Goal: Transaction & Acquisition: Purchase product/service

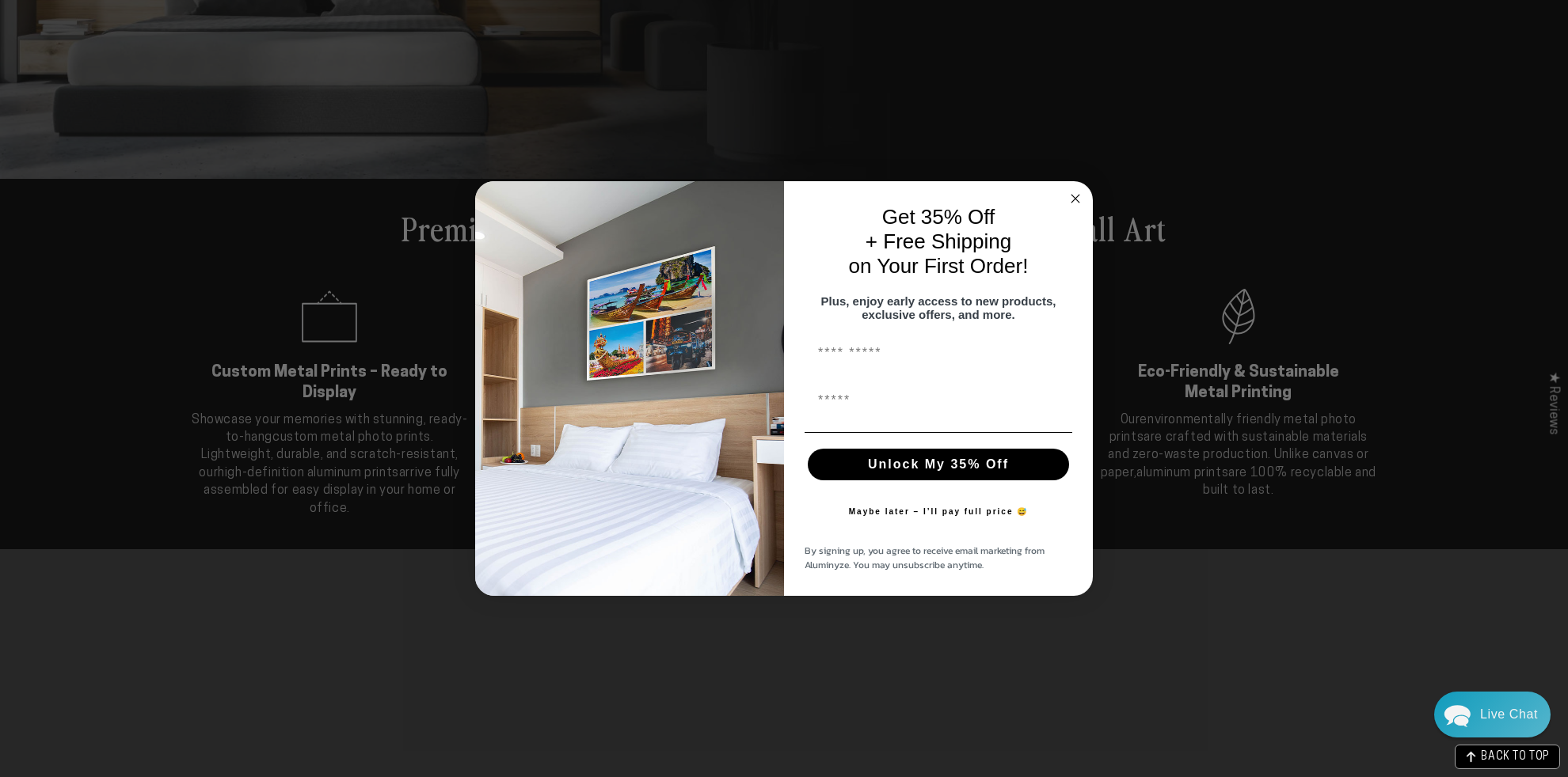
scroll to position [554, 0]
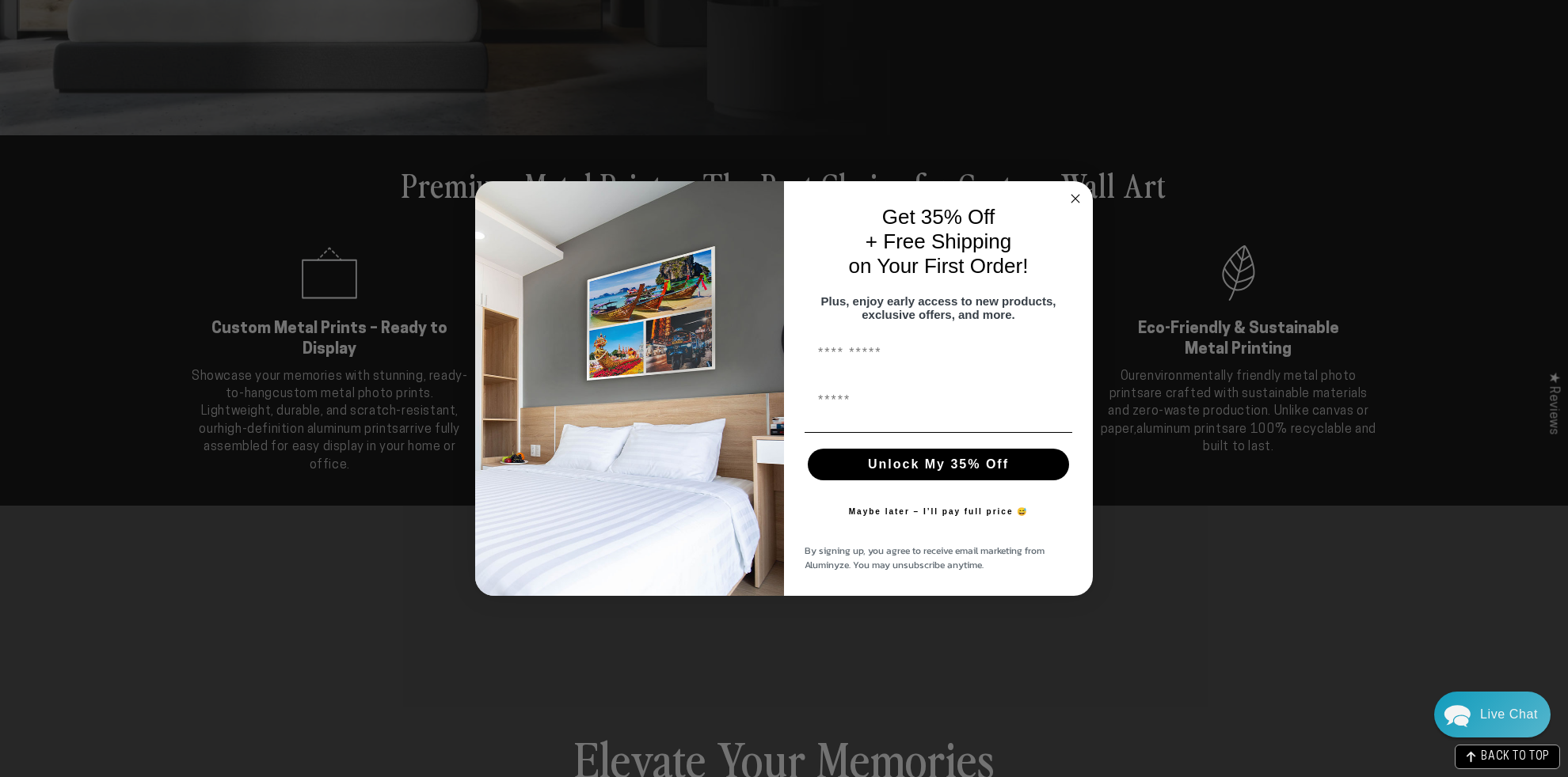
click at [1074, 195] on icon "Close dialog" at bounding box center [1075, 199] width 8 height 8
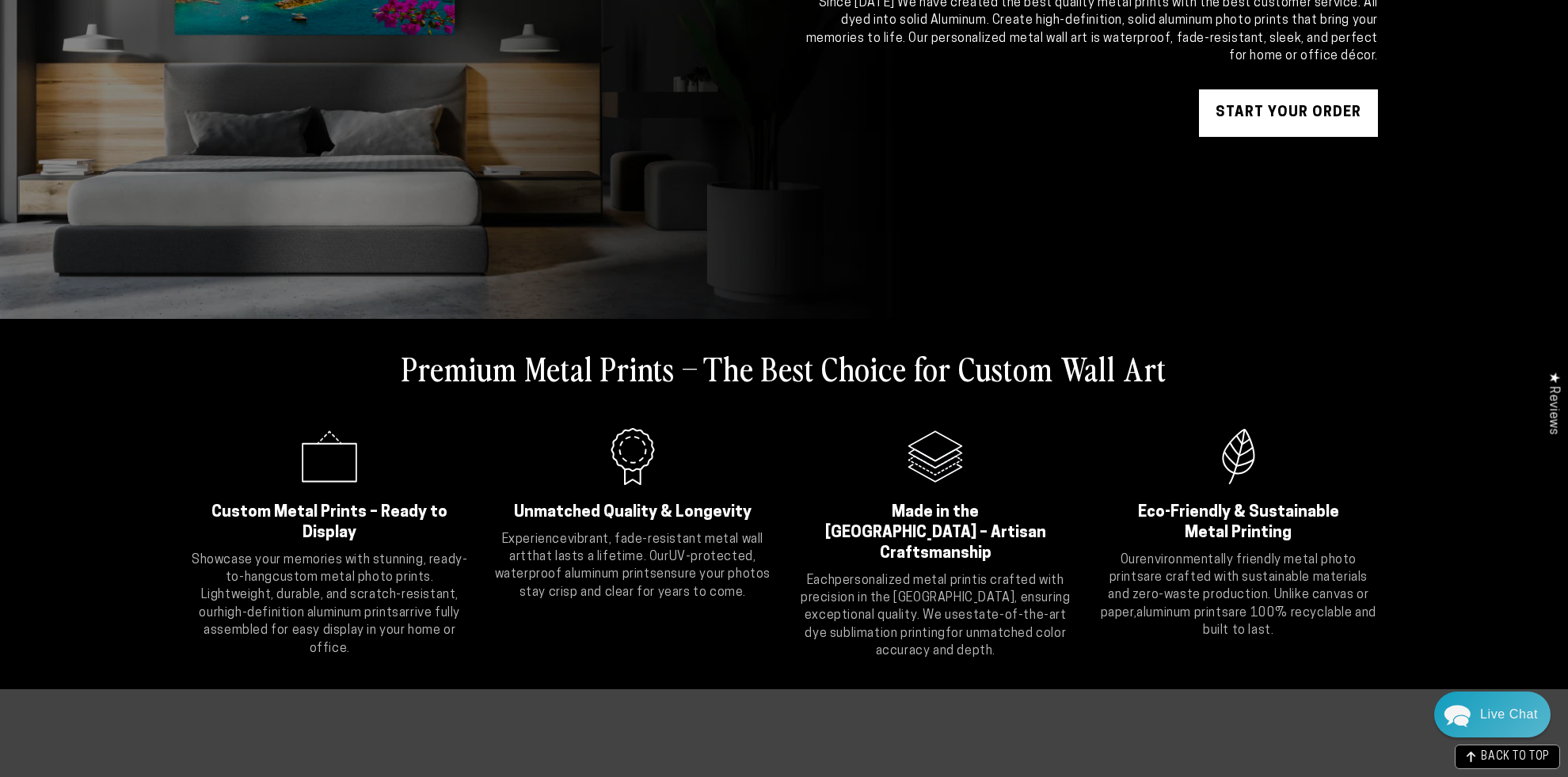
scroll to position [0, 0]
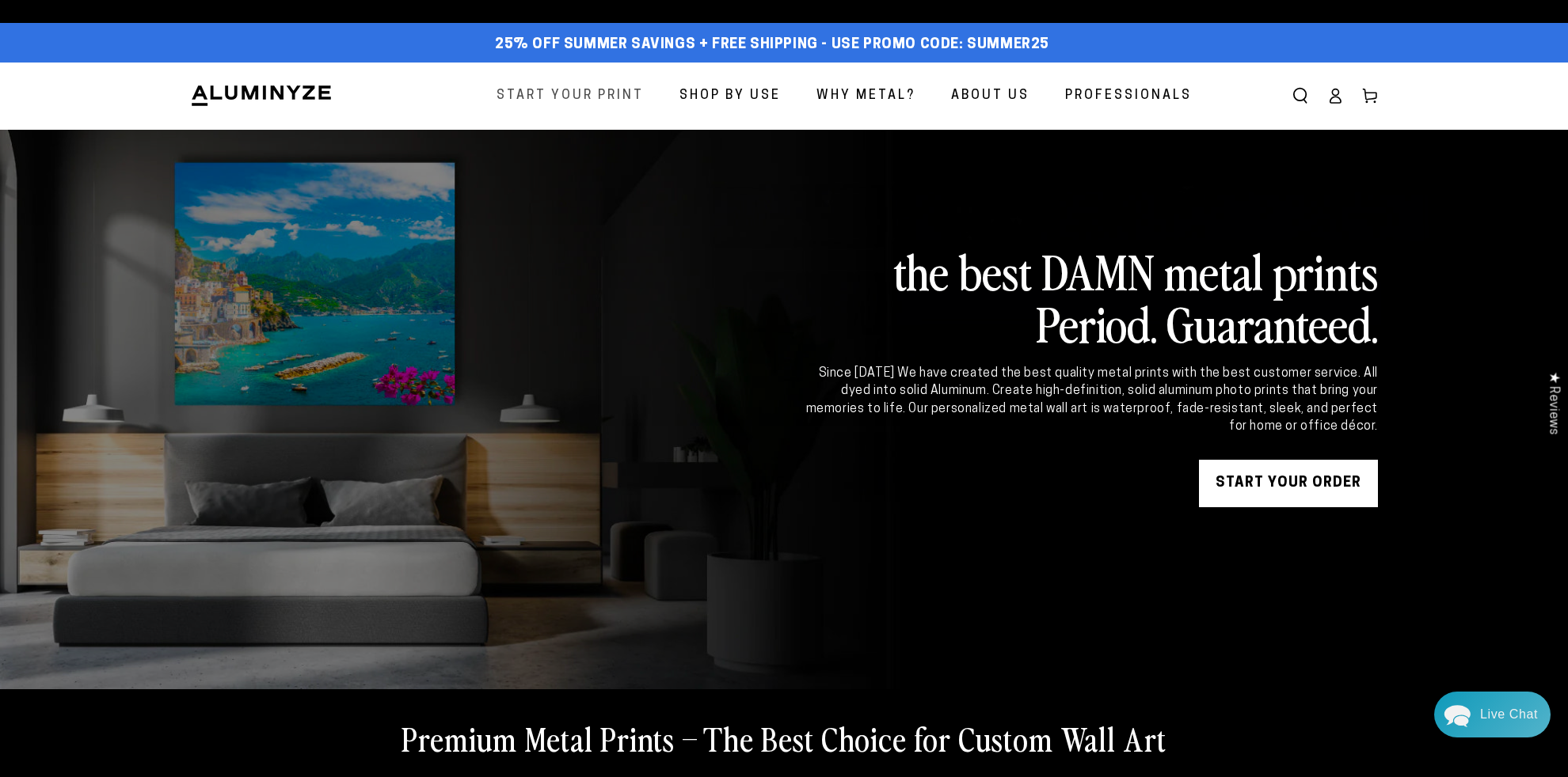
click at [578, 88] on span "Start Your Print" at bounding box center [570, 96] width 148 height 23
click at [578, 88] on span "Start Your Print" at bounding box center [570, 96] width 148 height 23
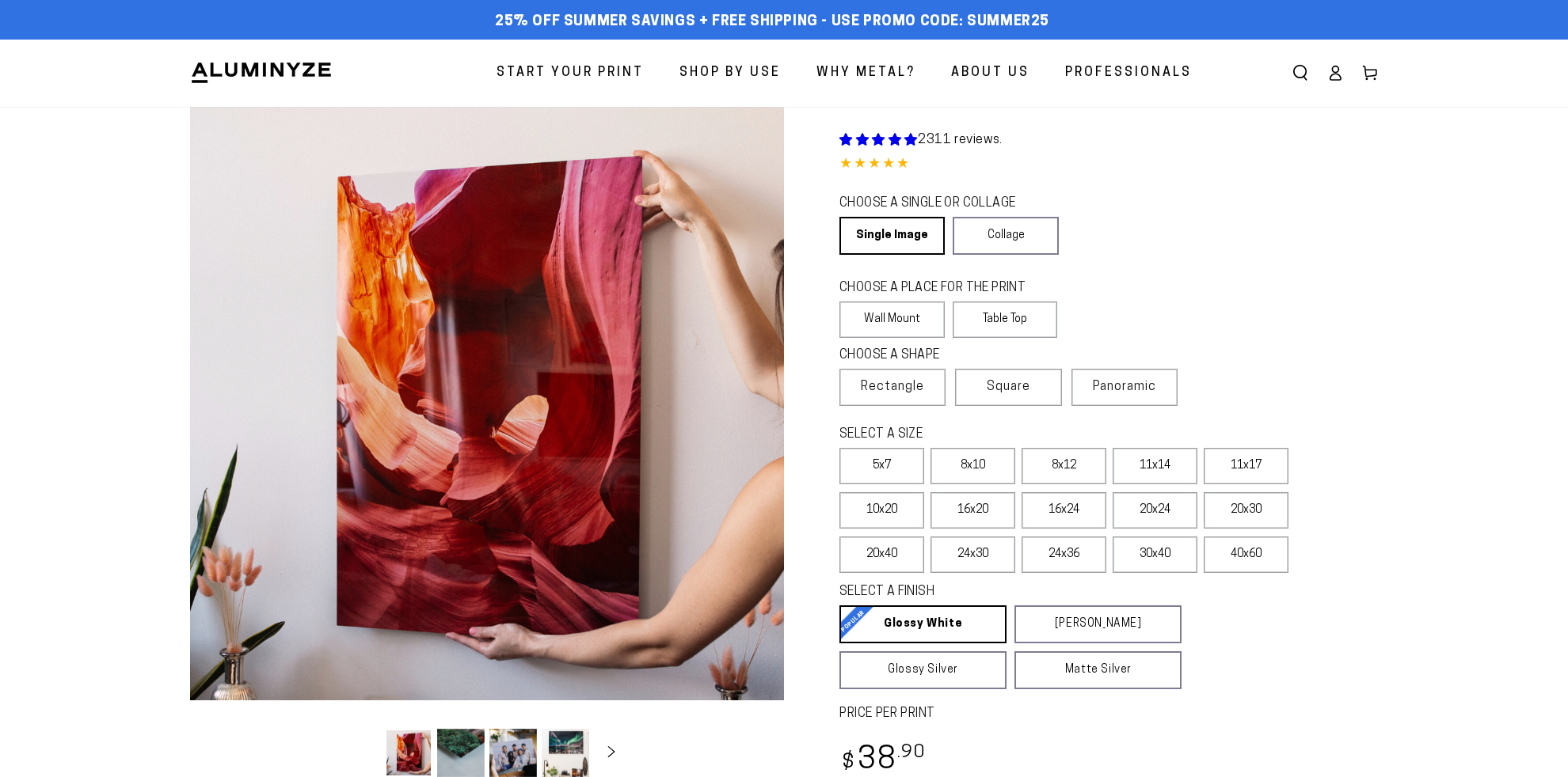
select select "**********"
click at [869, 469] on label "5x7" at bounding box center [882, 466] width 85 height 37
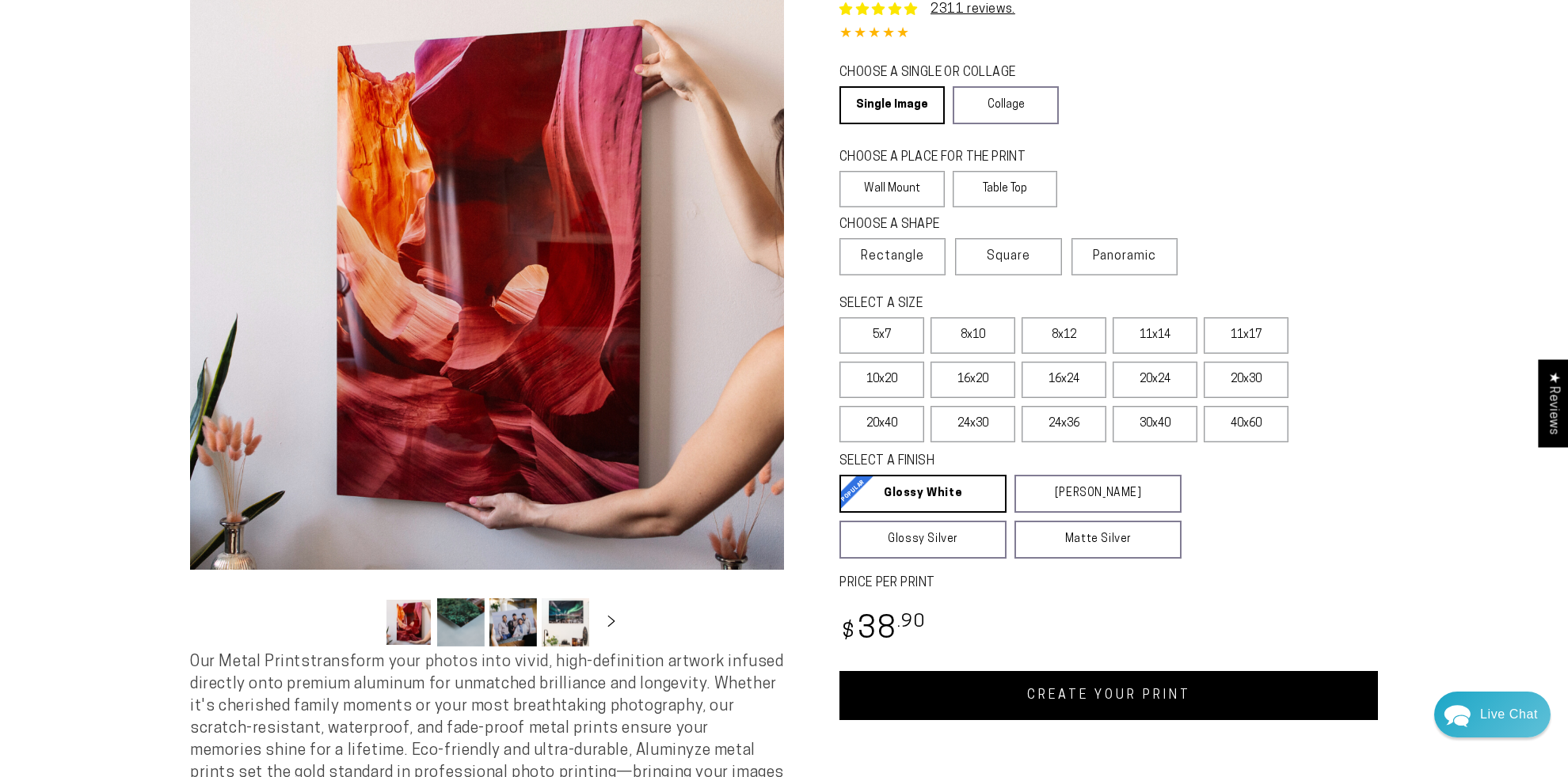
scroll to position [158, 0]
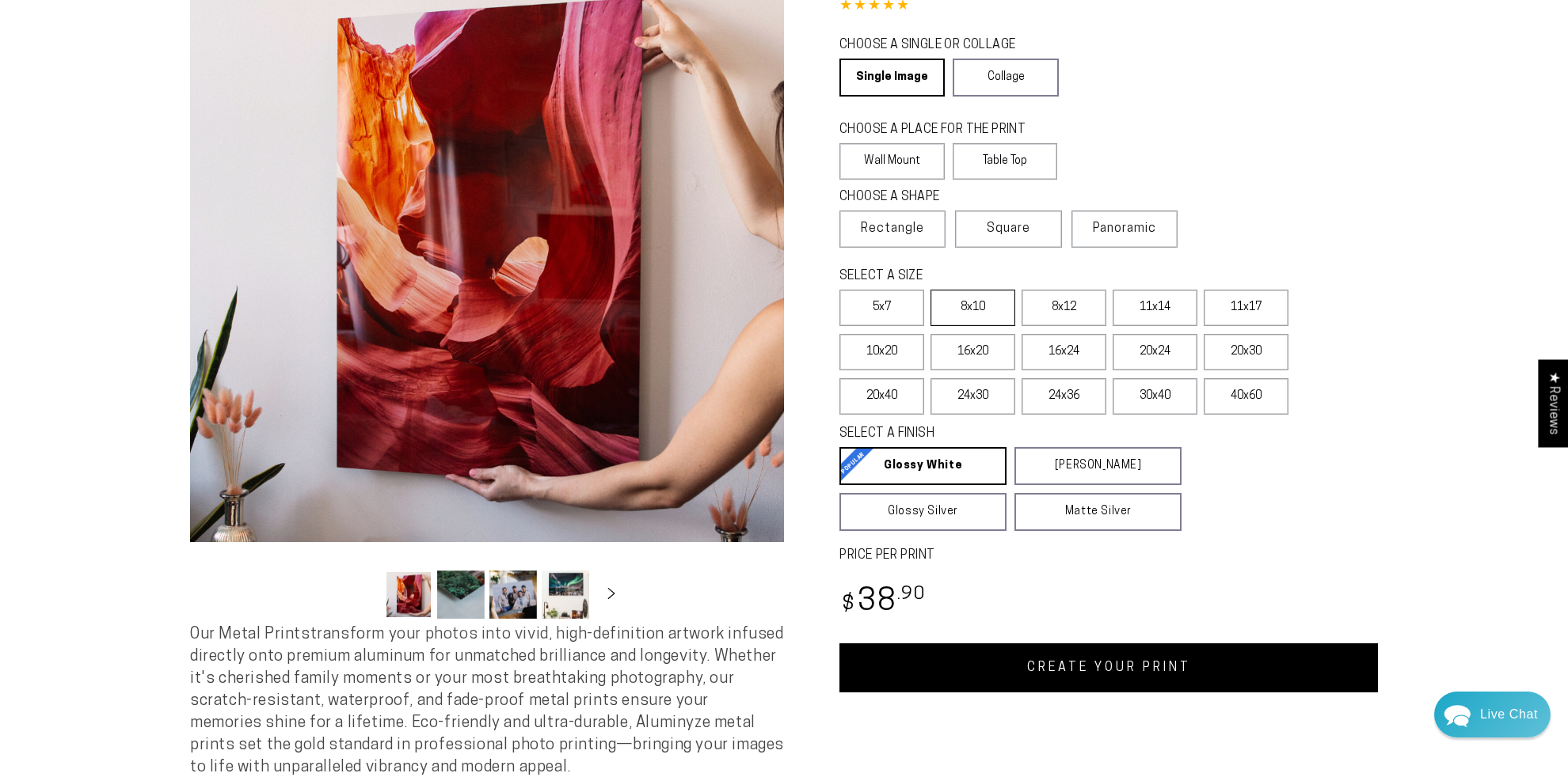
click at [957, 314] on label "8x10" at bounding box center [973, 307] width 85 height 37
click at [886, 303] on label "5x7" at bounding box center [882, 307] width 85 height 37
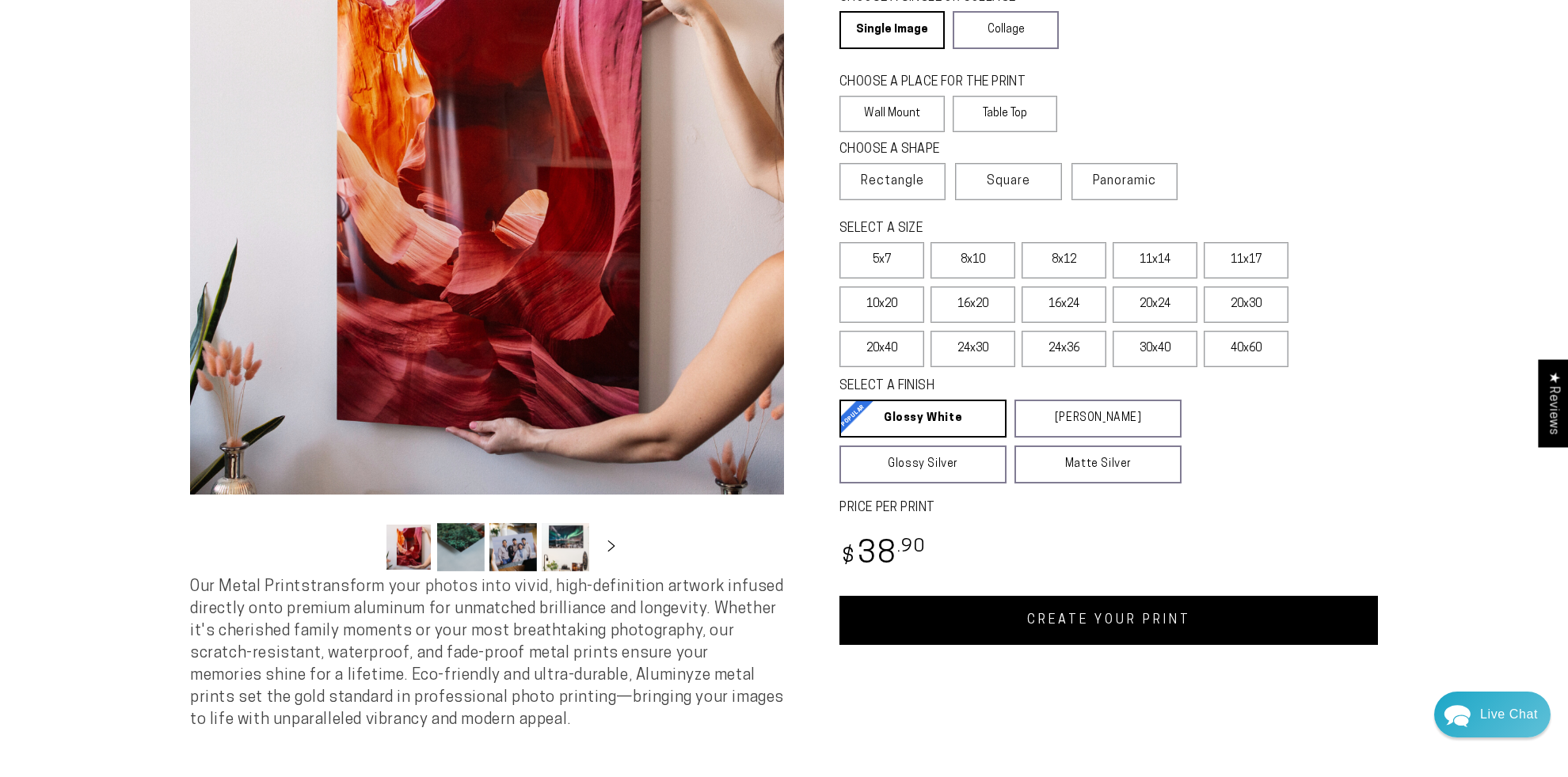
scroll to position [237, 0]
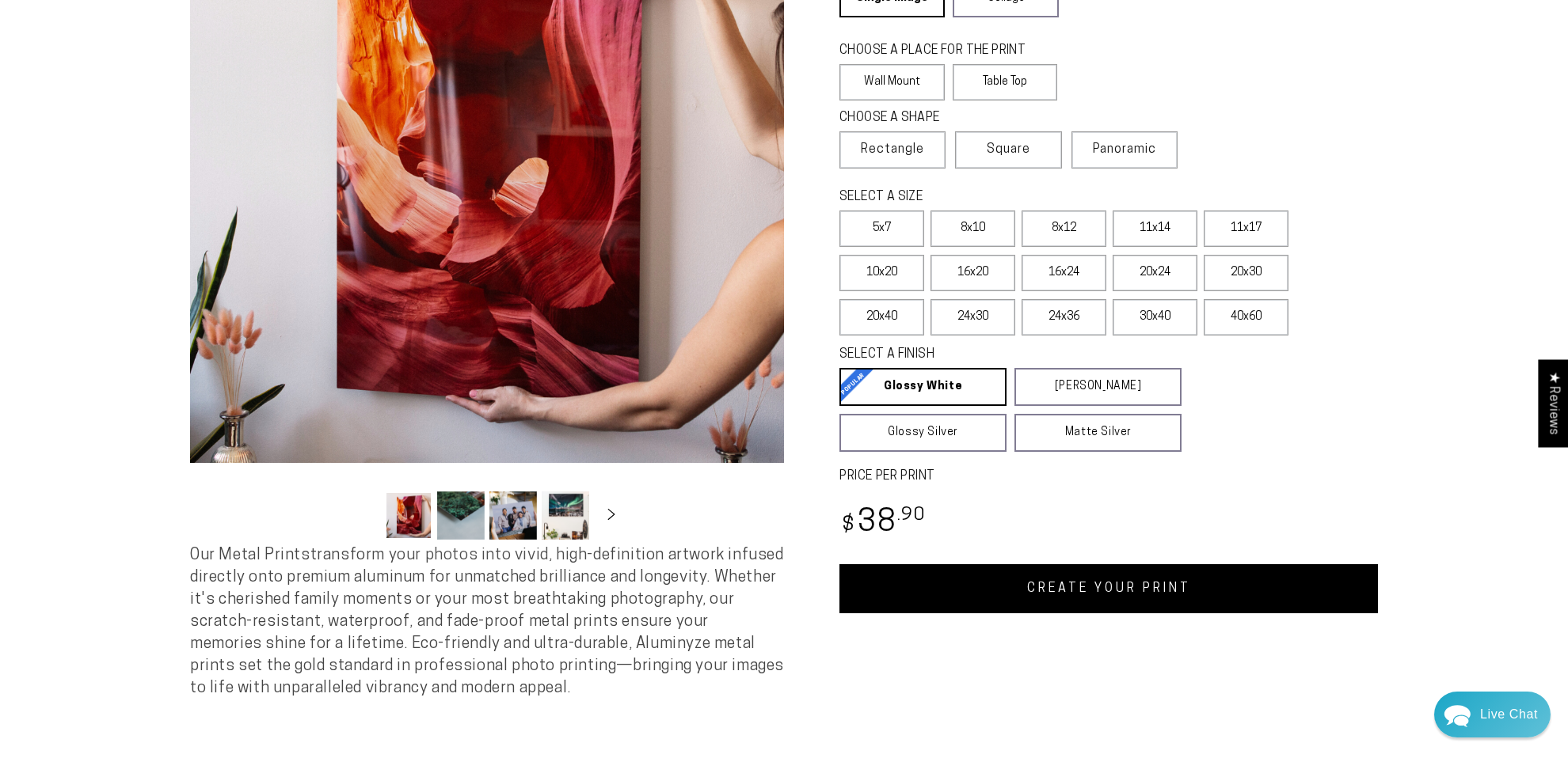
click at [957, 573] on link "CREATE YOUR PRINT" at bounding box center [1109, 589] width 538 height 49
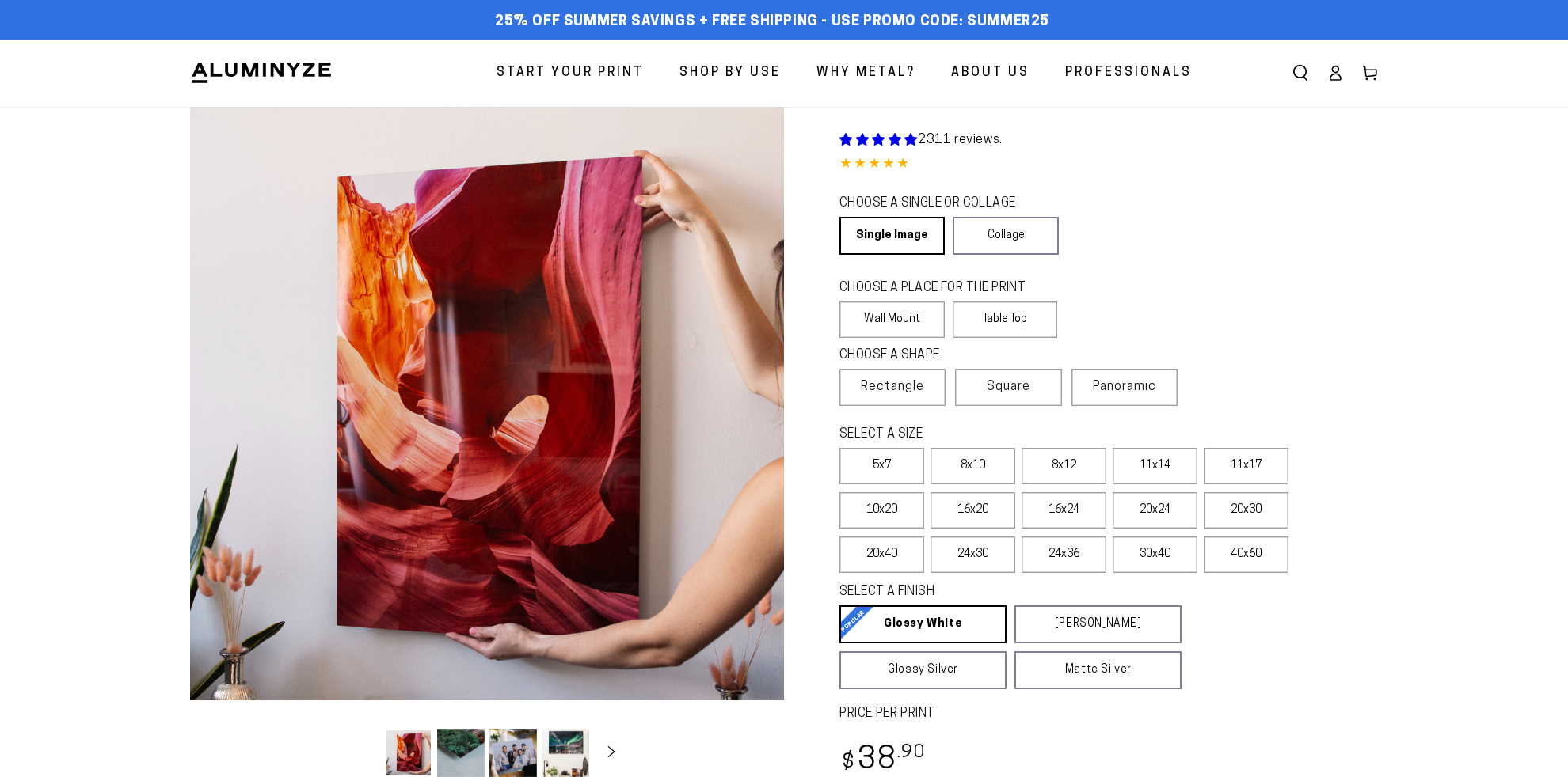
scroll to position [237, 0]
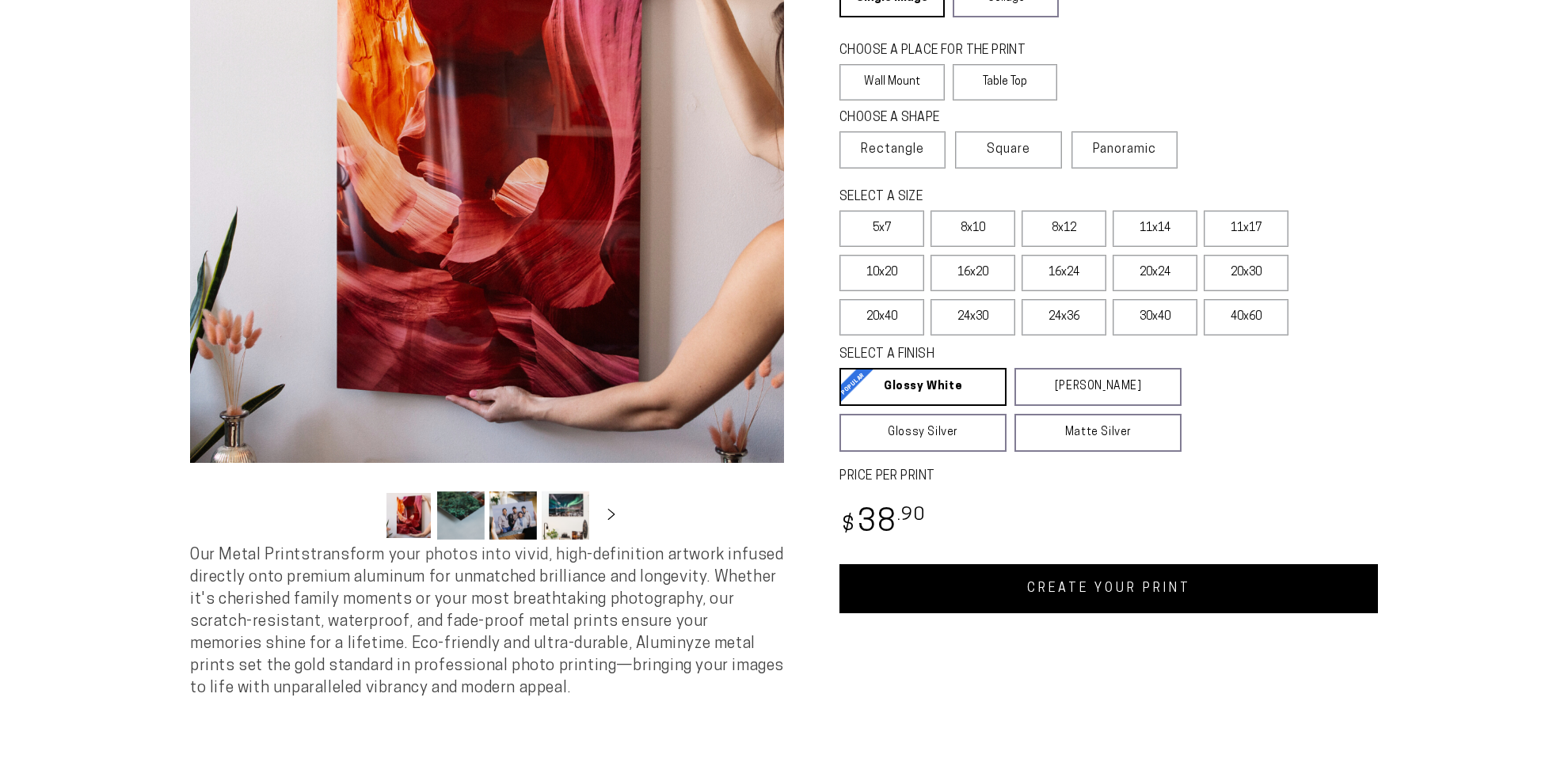
select select "**********"
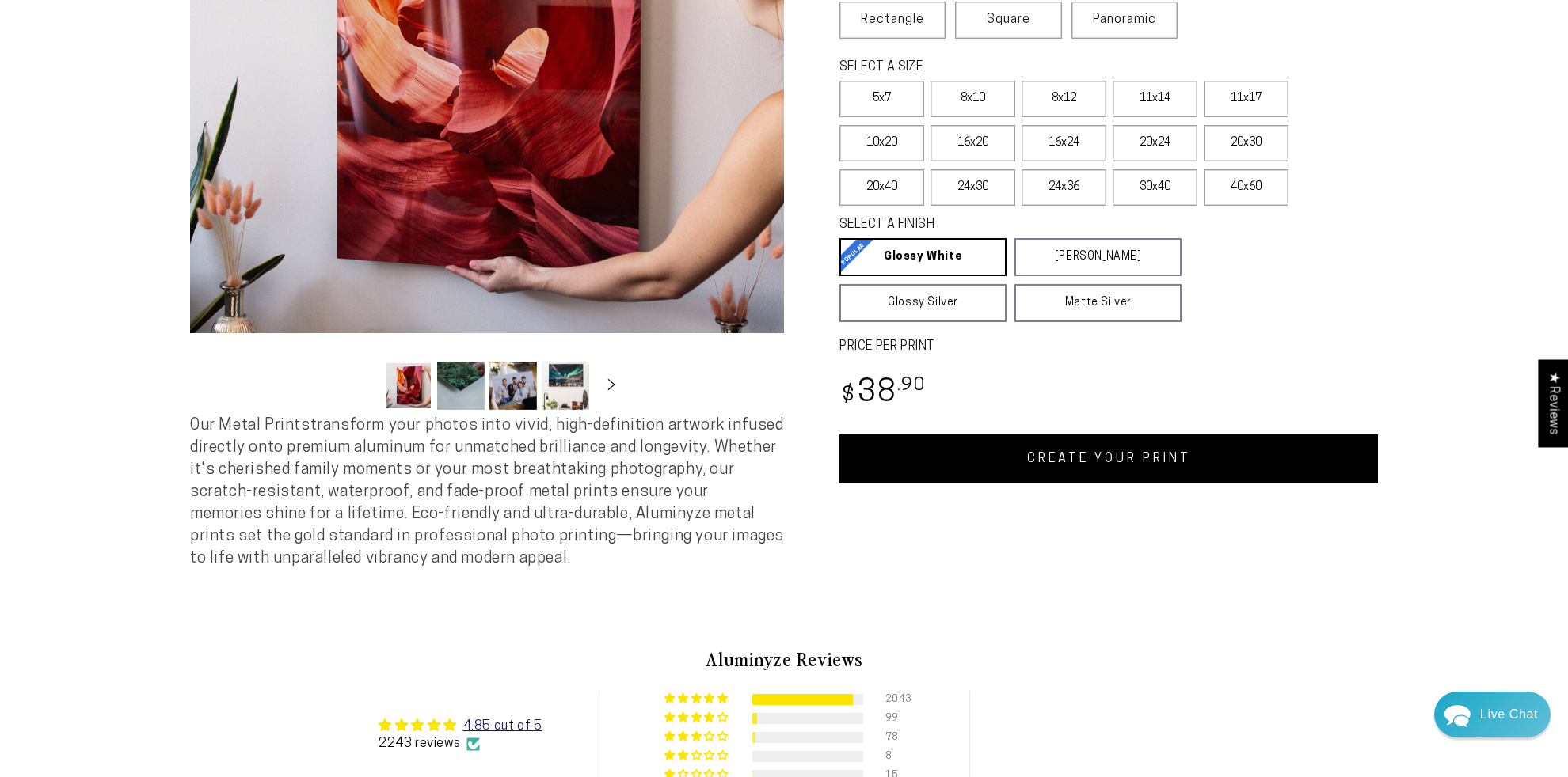
scroll to position [395, 0]
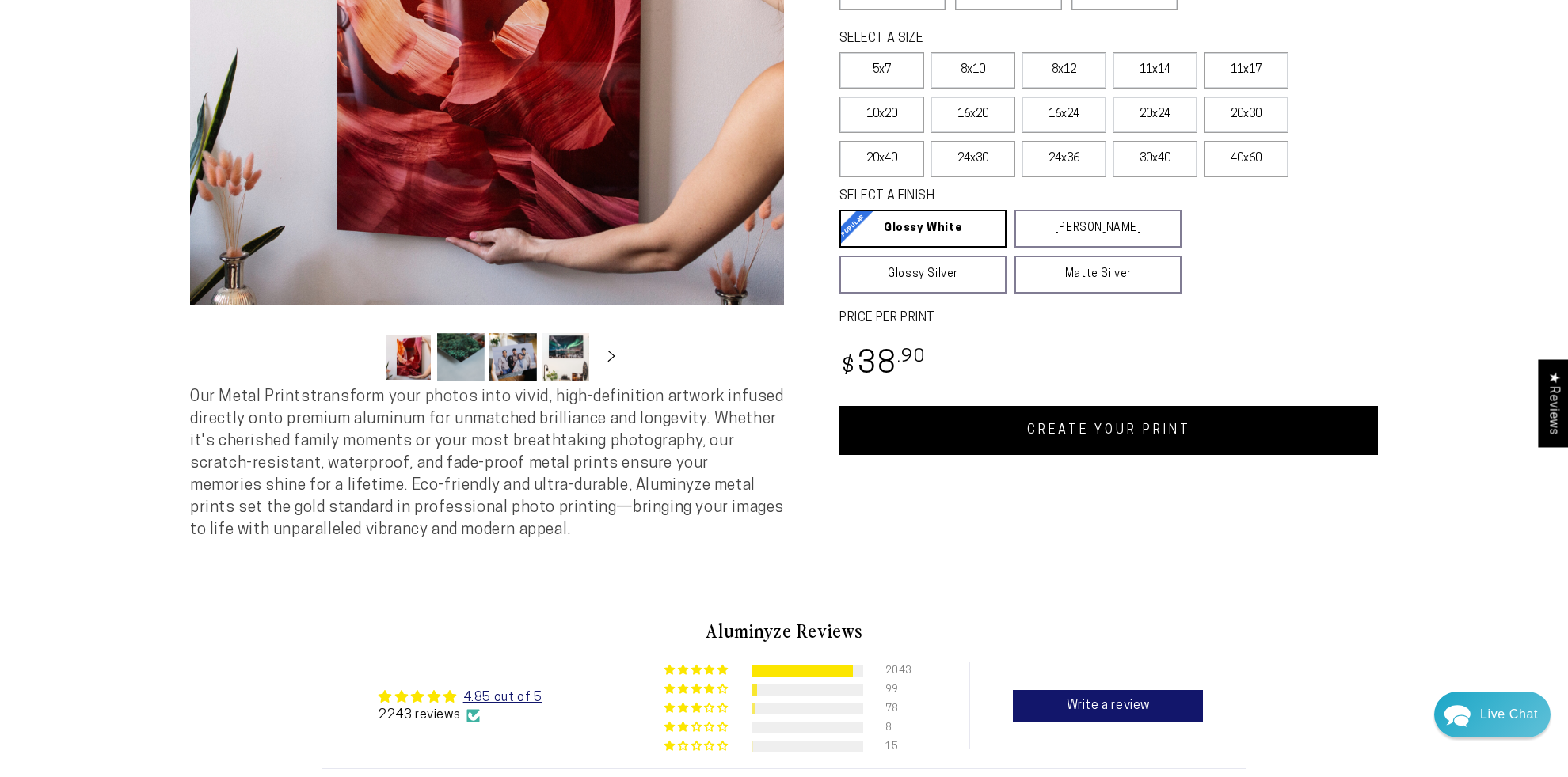
click at [1001, 422] on link "CREATE YOUR PRINT" at bounding box center [1109, 430] width 538 height 49
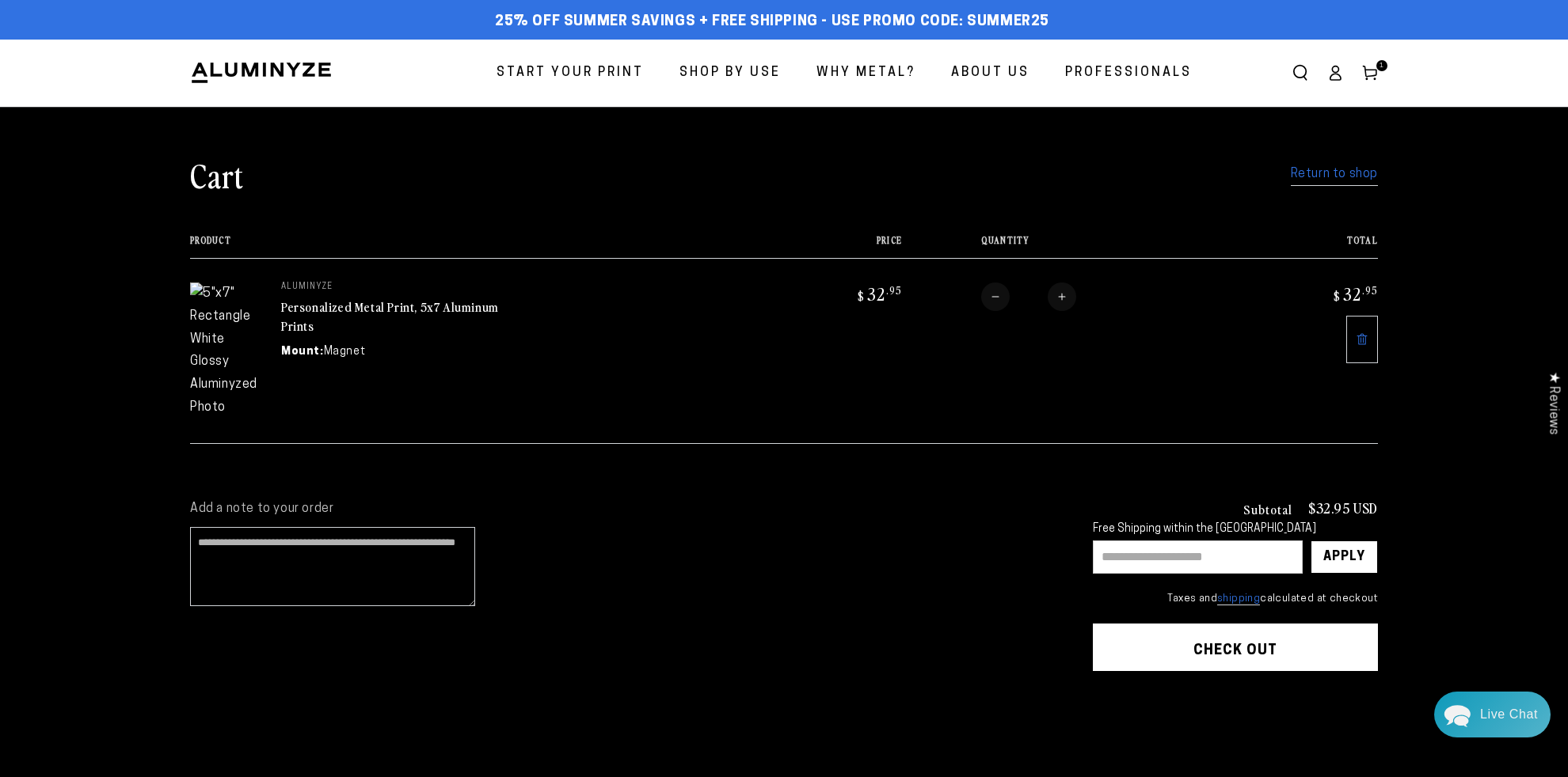
click at [1149, 541] on input "text" at bounding box center [1198, 557] width 210 height 33
click at [1149, 541] on input "text" at bounding box center [1198, 557] width 210 height 33
type input "********"
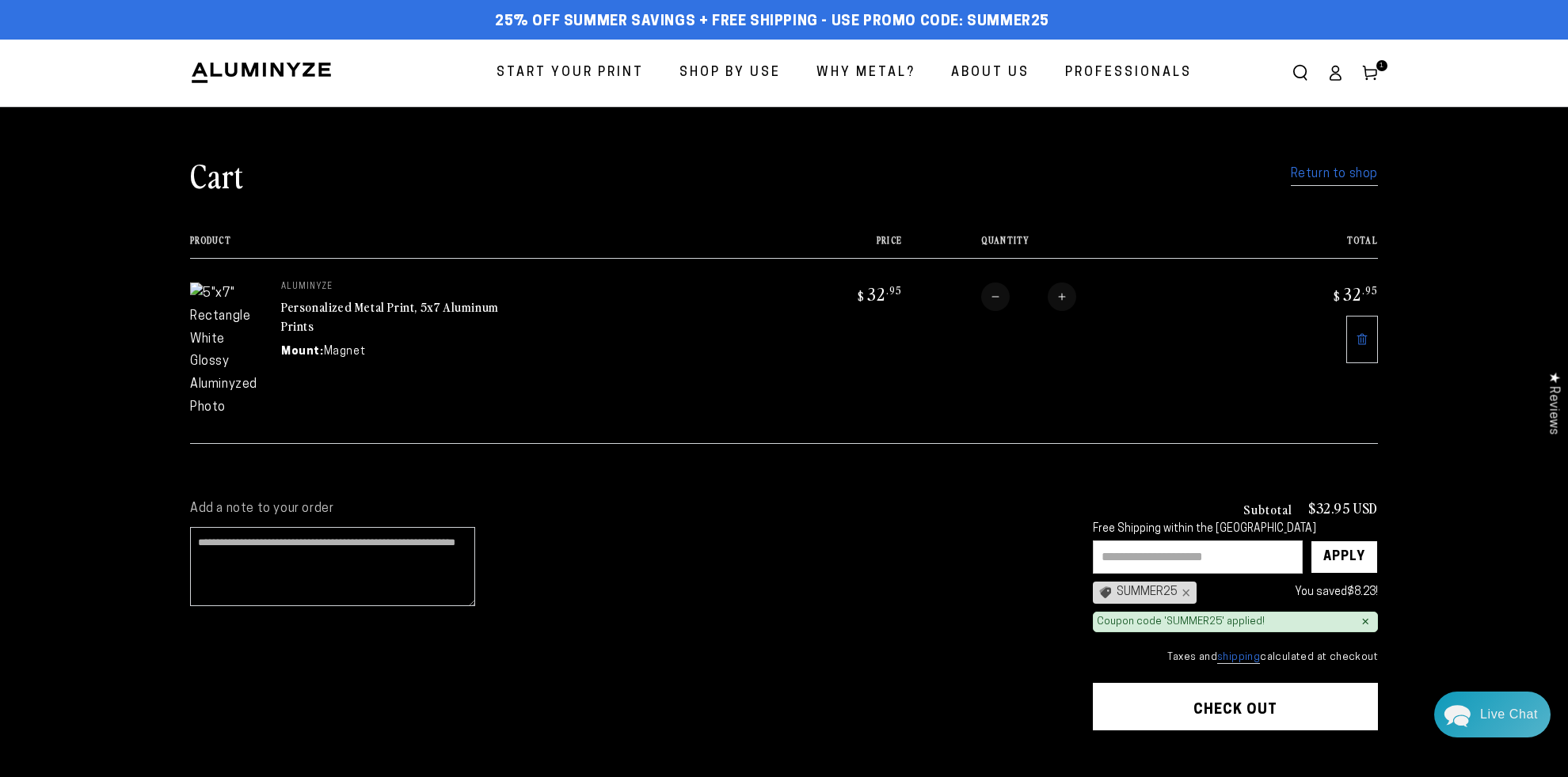
click at [1362, 338] on icon at bounding box center [1362, 340] width 13 height 13
